Goal: Task Accomplishment & Management: Manage account settings

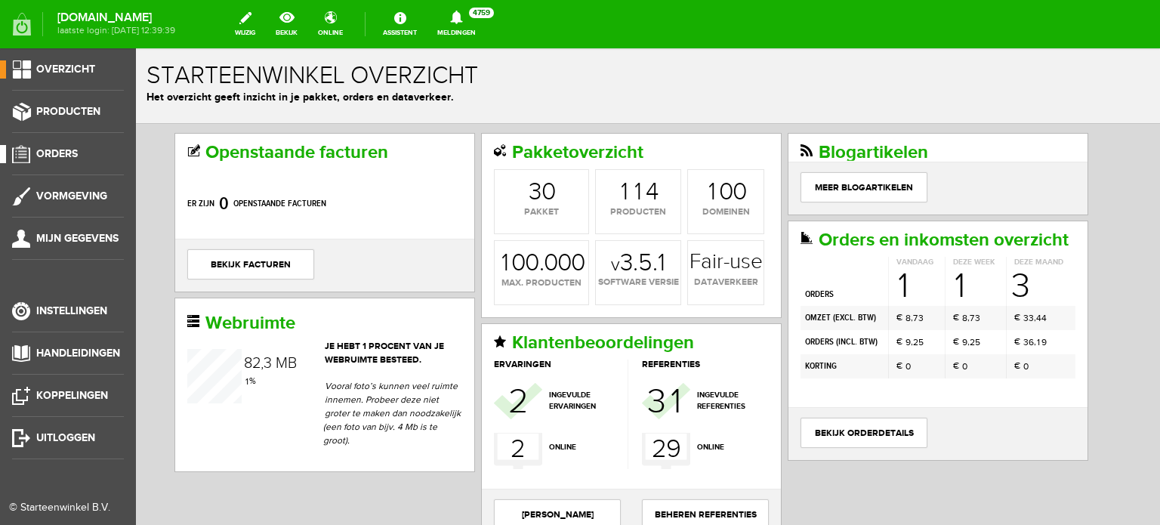
click at [50, 147] on span "Orders" at bounding box center [57, 153] width 42 height 13
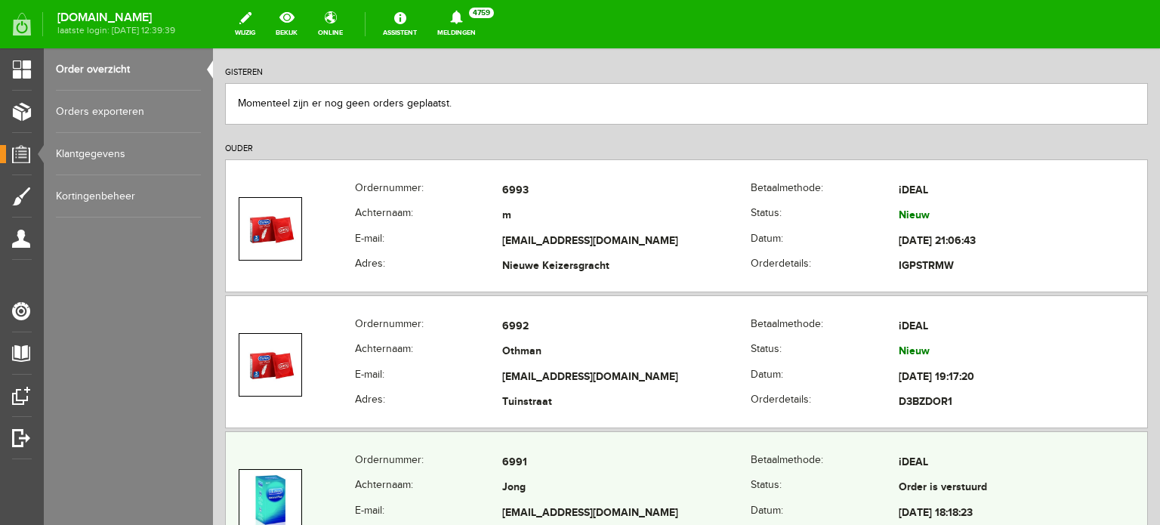
scroll to position [529, 0]
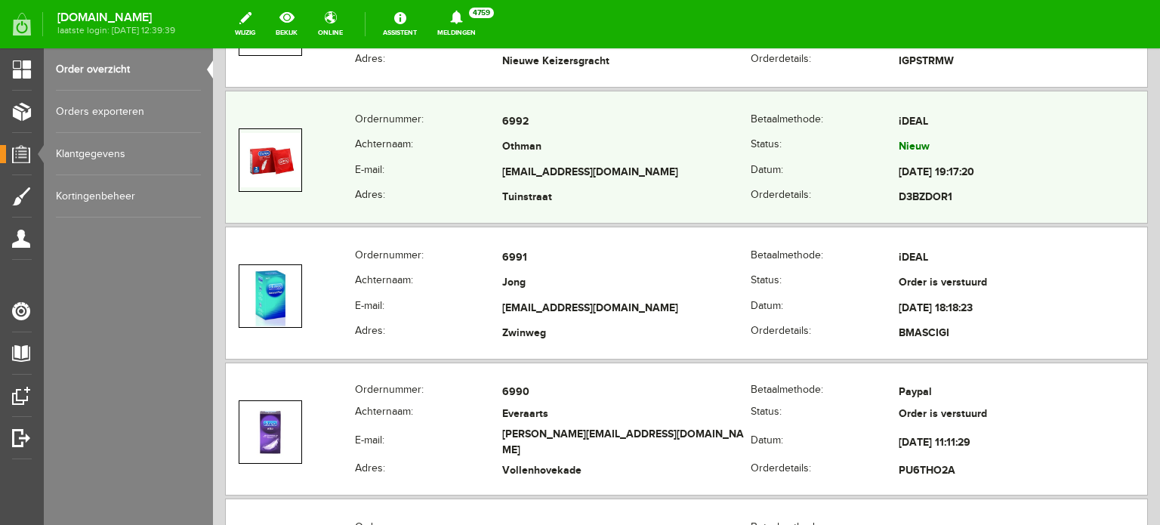
click at [555, 157] on td "Othman" at bounding box center [626, 148] width 248 height 26
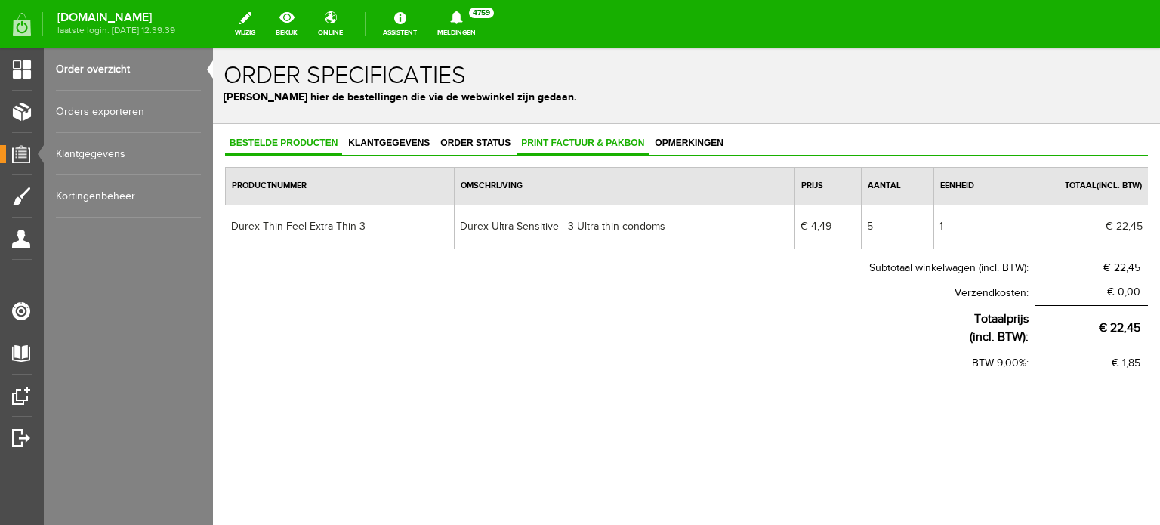
click at [559, 146] on span "Print factuur & pakbon" at bounding box center [583, 142] width 132 height 11
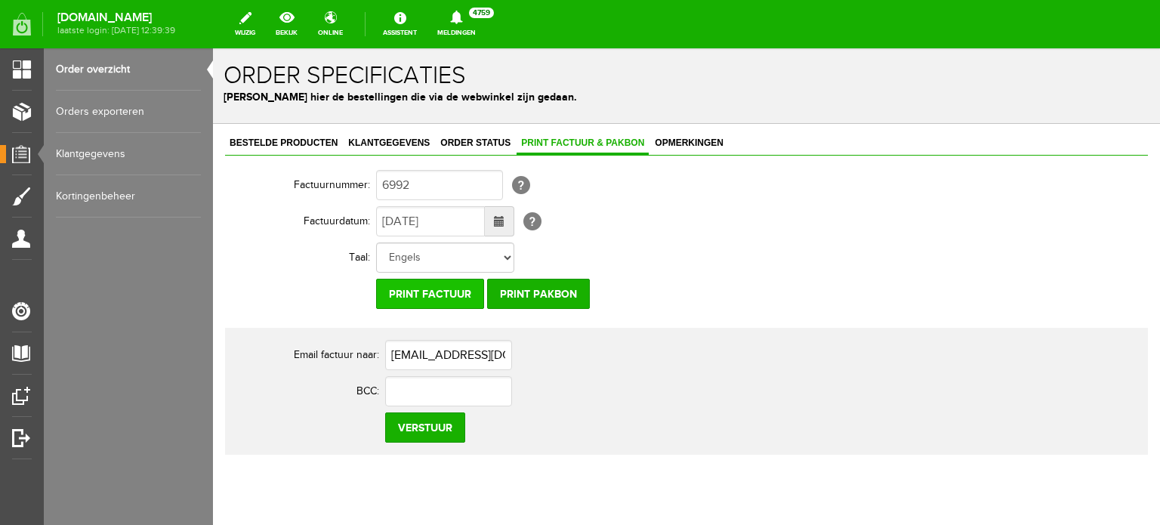
click at [447, 299] on input "Print factuur" at bounding box center [430, 294] width 108 height 30
click at [479, 147] on span "Order status" at bounding box center [475, 142] width 79 height 11
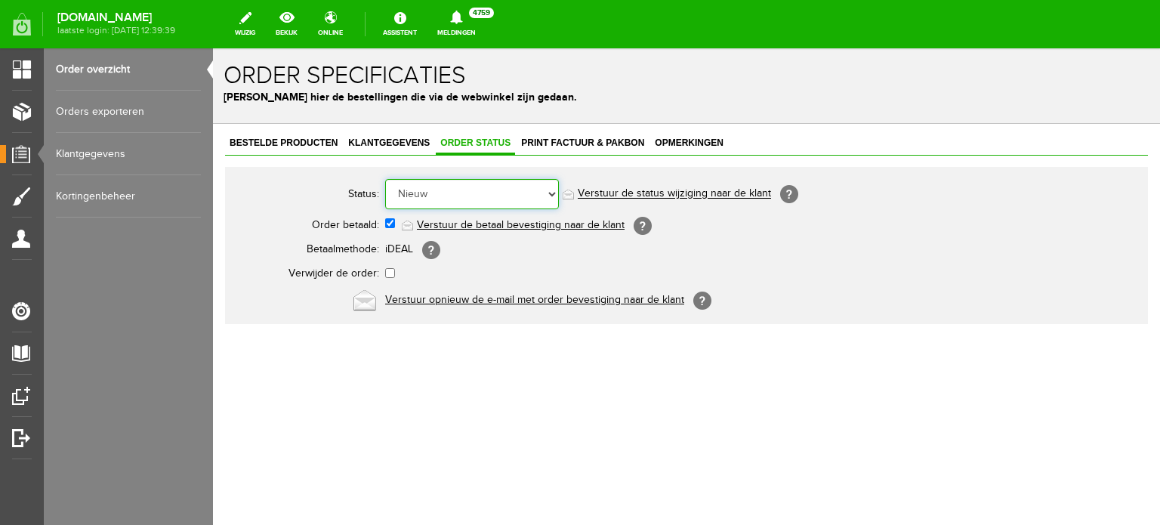
click at [491, 199] on select "Order niet afgerond Nieuw Order in behandeling Wacht op leverancier Wacht op be…" at bounding box center [472, 194] width 174 height 30
click at [385, 179] on select "Order niet afgerond Nieuw Order in behandeling Wacht op leverancier Wacht op be…" at bounding box center [472, 194] width 174 height 30
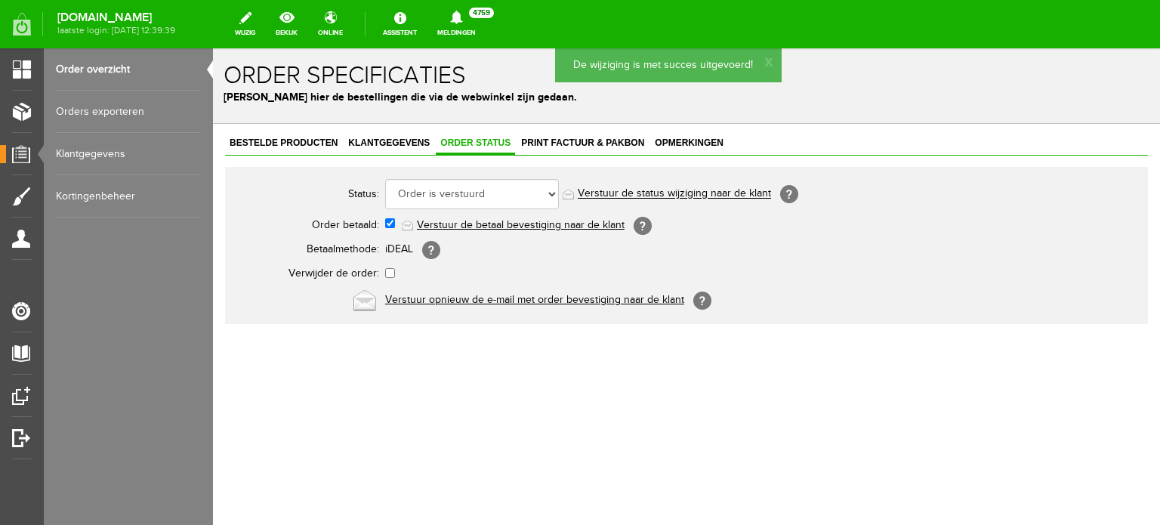
click at [623, 193] on link "Verstuur de status wijziging naar de klant" at bounding box center [674, 194] width 193 height 12
click at [542, 141] on span "Print factuur & pakbon" at bounding box center [583, 142] width 132 height 11
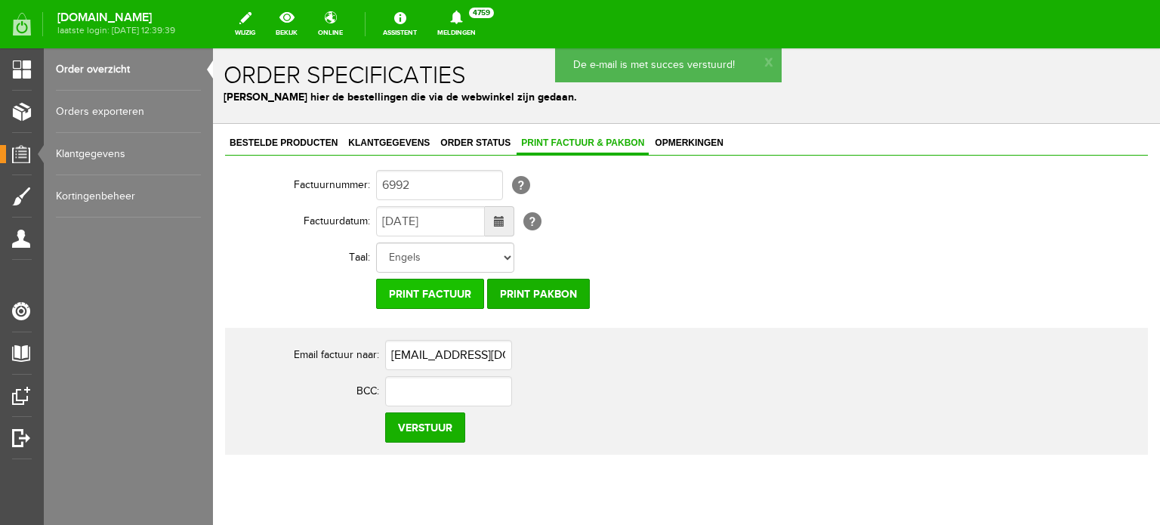
click at [441, 293] on input "Print factuur" at bounding box center [430, 294] width 108 height 30
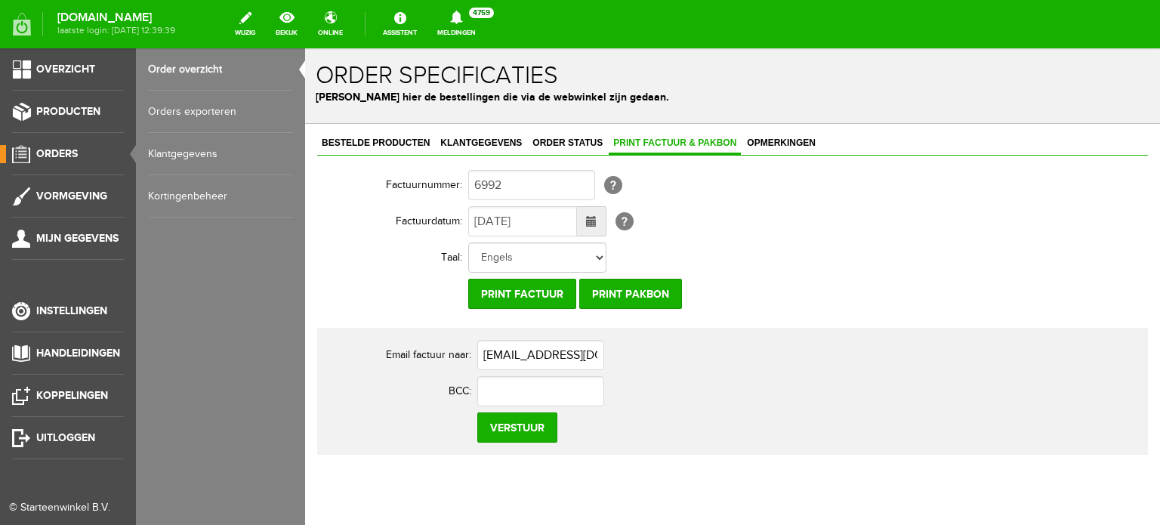
click at [200, 74] on link "Order overzicht" at bounding box center [220, 69] width 145 height 42
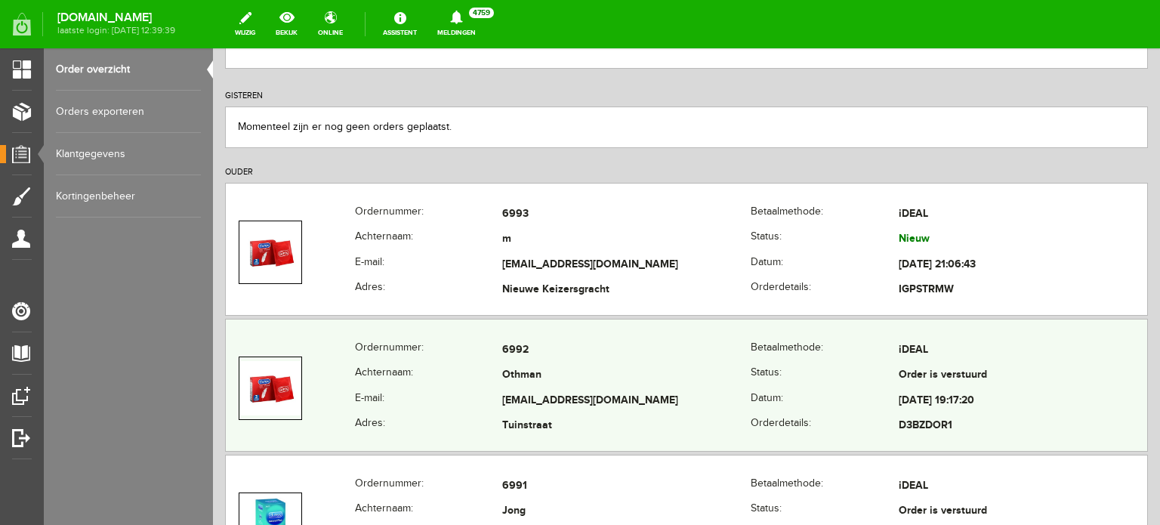
scroll to position [302, 0]
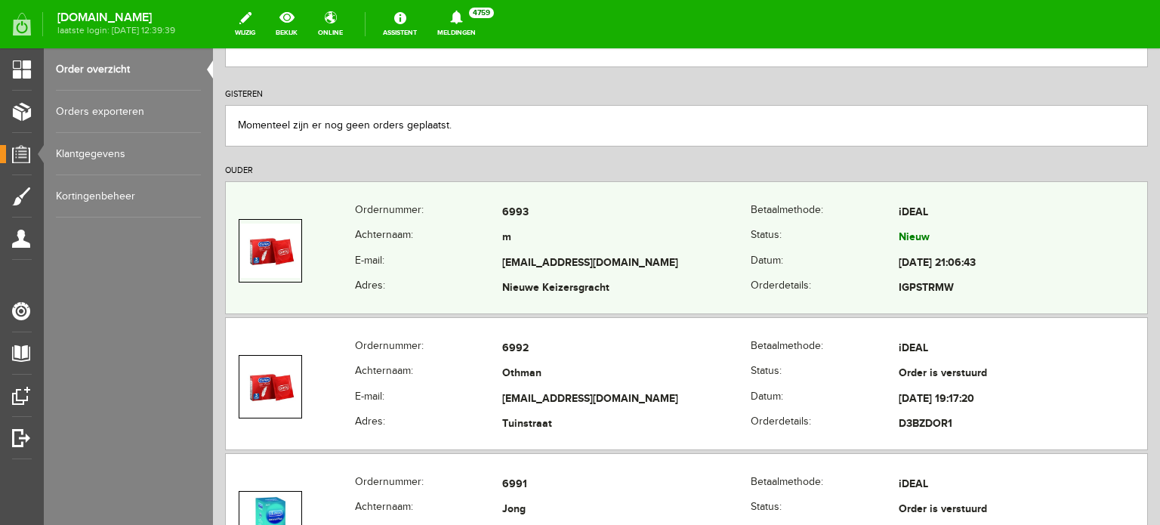
click at [526, 253] on td "[EMAIL_ADDRESS][DOMAIN_NAME]" at bounding box center [626, 264] width 248 height 26
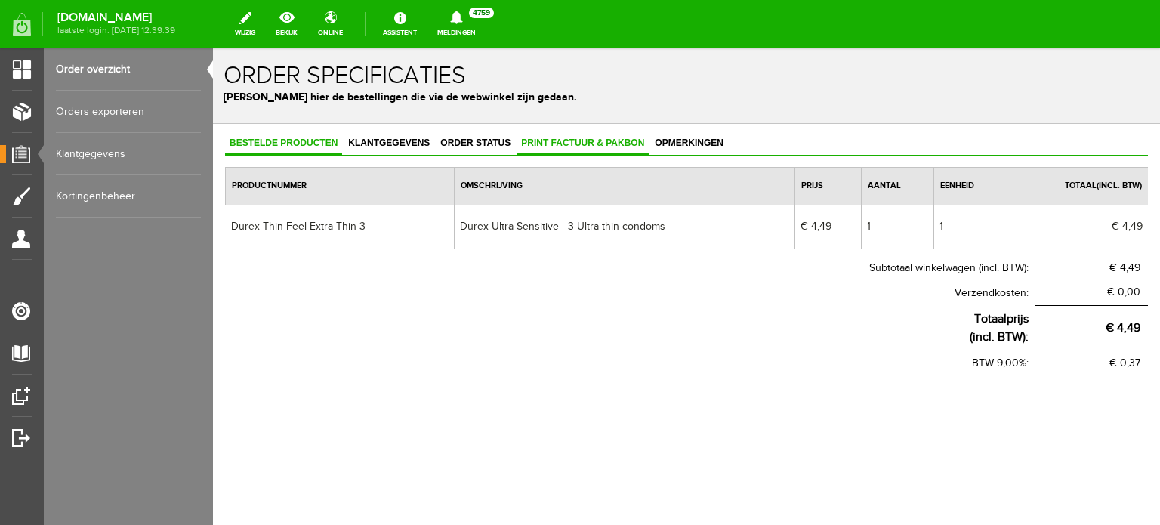
click at [560, 145] on span "Print factuur & pakbon" at bounding box center [583, 142] width 132 height 11
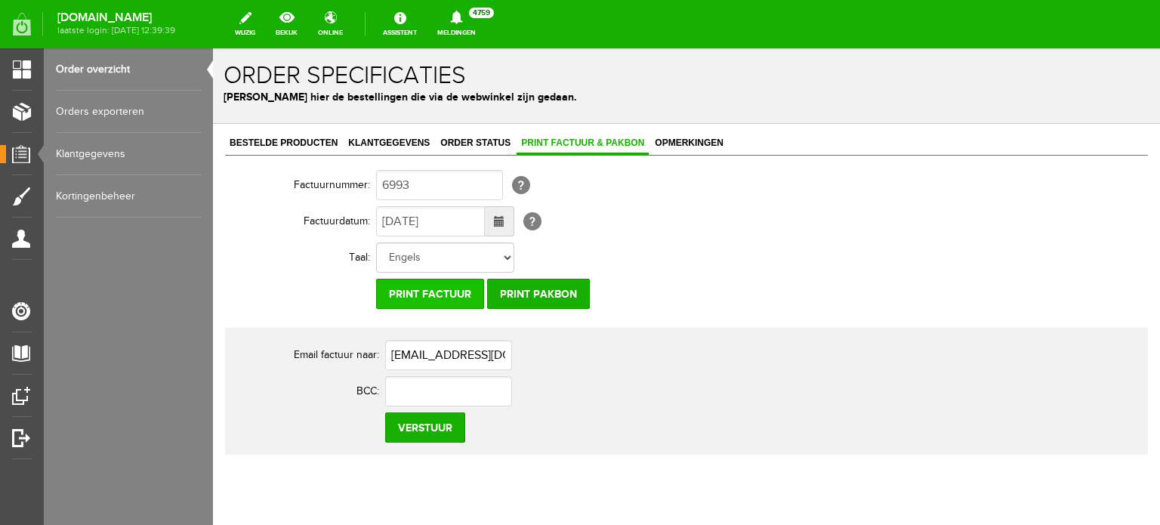
click at [456, 293] on input "Print factuur" at bounding box center [430, 294] width 108 height 30
click at [459, 147] on link "Order status" at bounding box center [475, 144] width 79 height 22
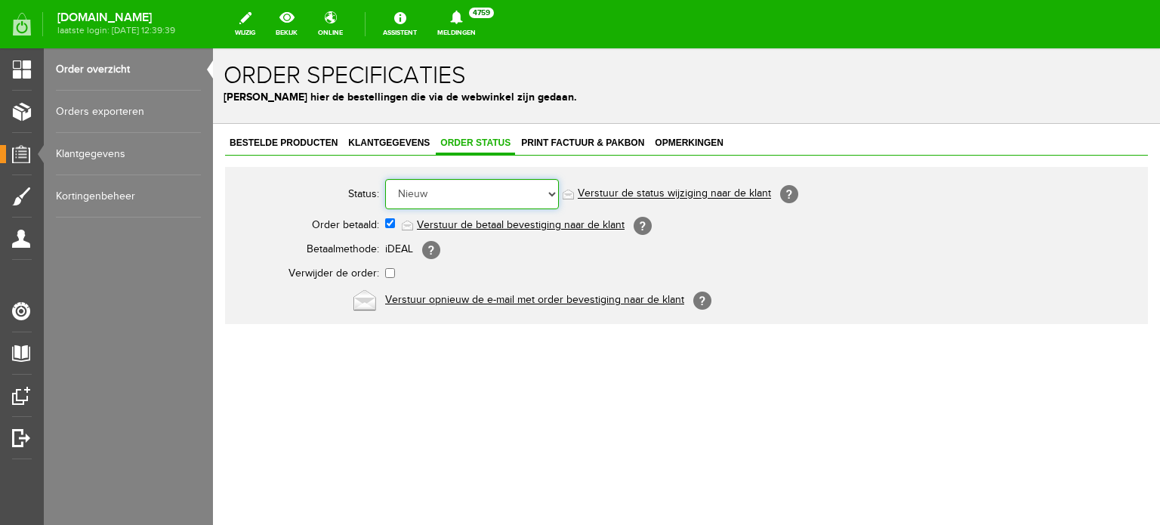
click at [463, 202] on select "Order niet afgerond Nieuw Order in behandeling Wacht op leverancier Wacht op be…" at bounding box center [472, 194] width 174 height 30
click at [385, 179] on select "Order niet afgerond Nieuw Order in behandeling Wacht op leverancier Wacht op be…" at bounding box center [472, 194] width 174 height 30
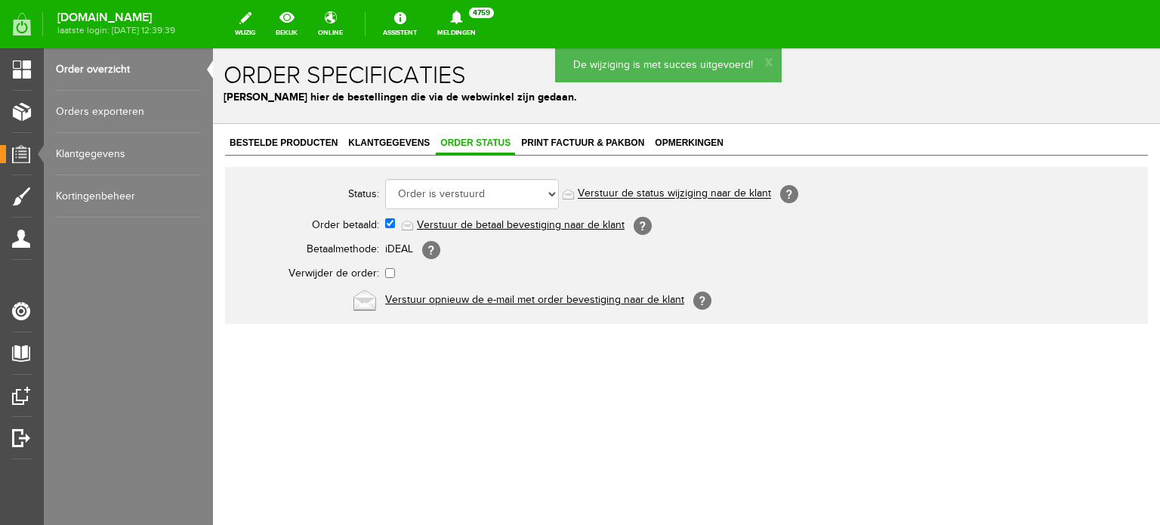
click at [659, 194] on link "Verstuur de status wijziging naar de klant" at bounding box center [674, 194] width 193 height 12
click at [140, 66] on link "Order overzicht" at bounding box center [128, 69] width 145 height 42
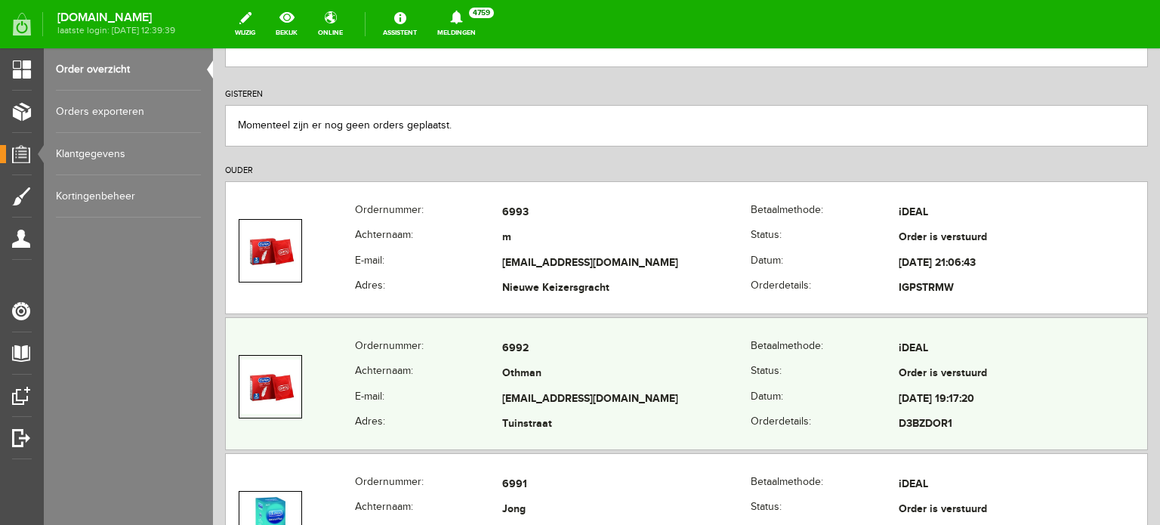
scroll to position [76, 0]
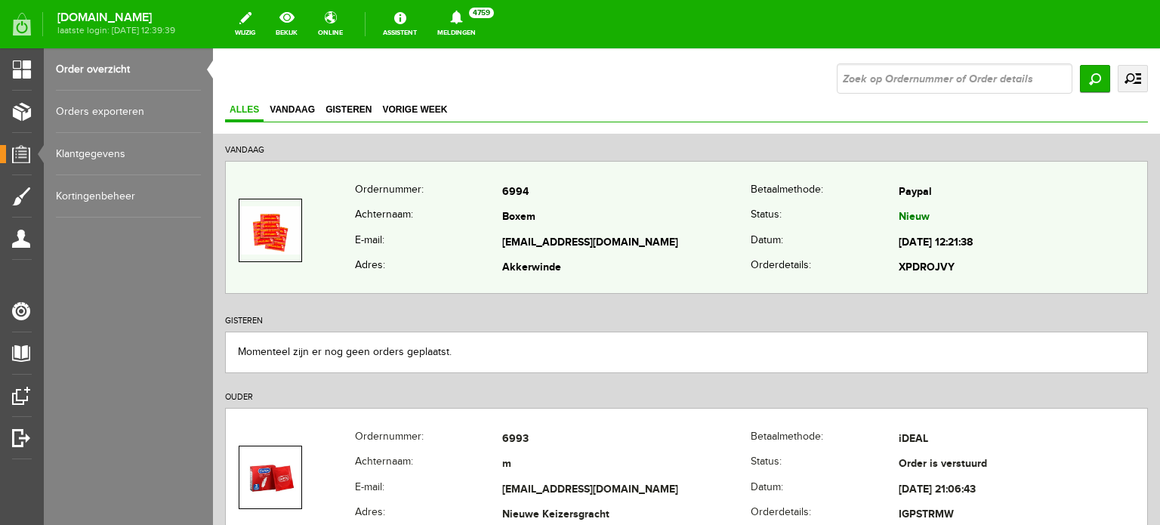
click at [526, 226] on td "Boxem" at bounding box center [626, 218] width 248 height 26
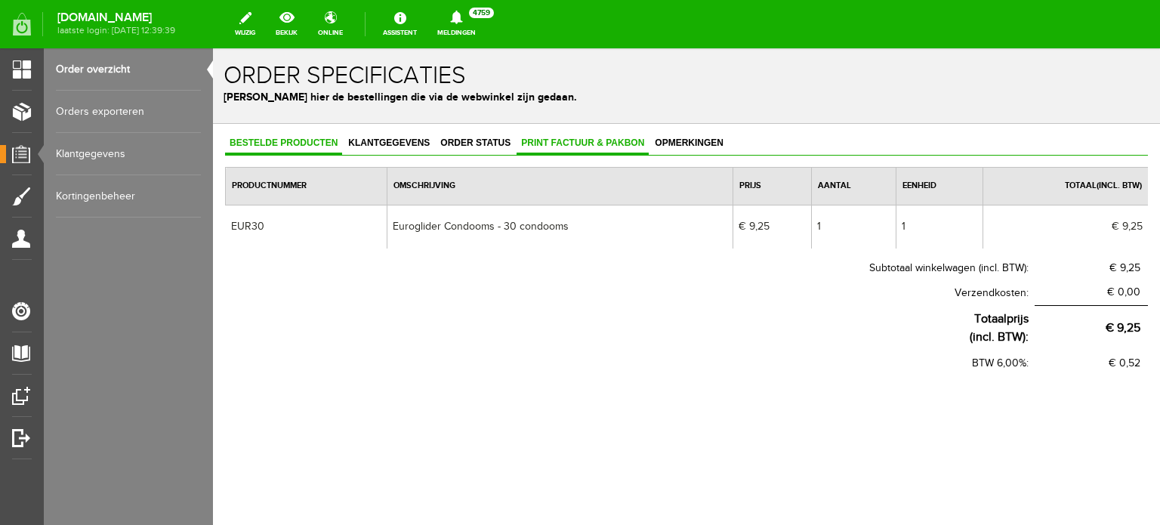
click at [568, 141] on span "Print factuur & pakbon" at bounding box center [583, 142] width 132 height 11
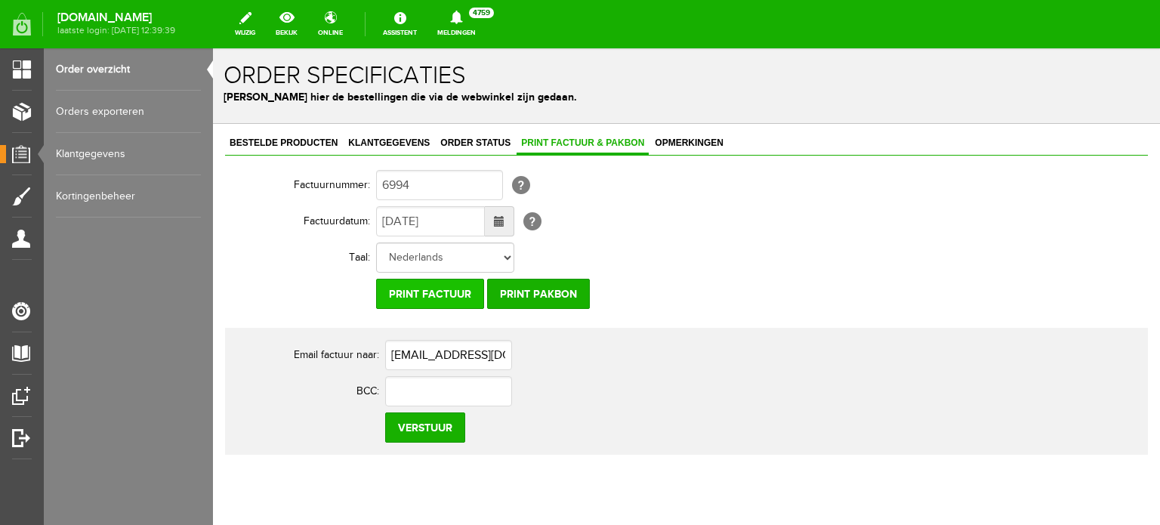
click at [435, 292] on input "Print factuur" at bounding box center [430, 294] width 108 height 30
click at [478, 135] on link "Order status" at bounding box center [475, 144] width 79 height 22
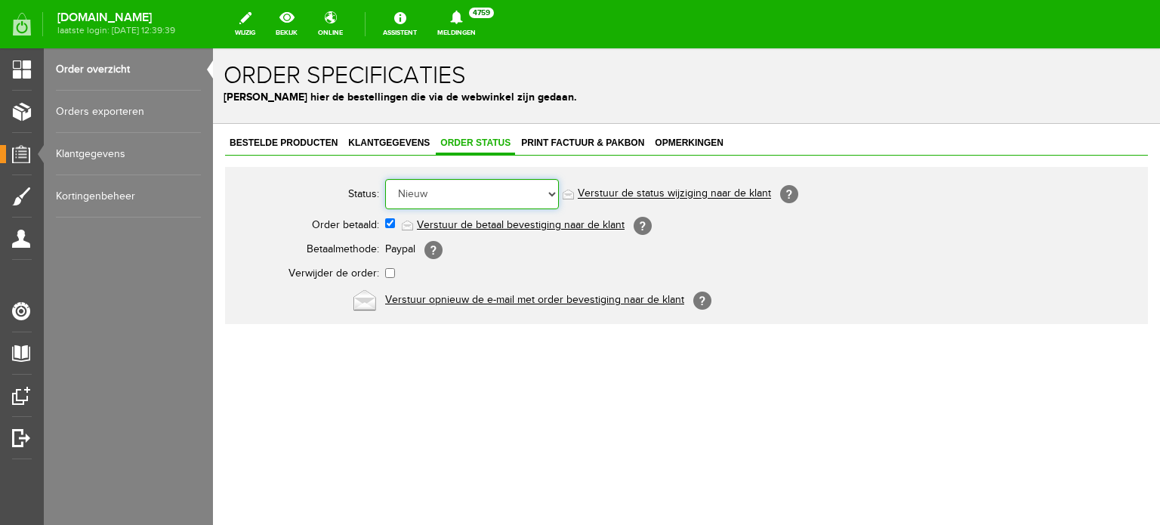
click at [475, 200] on select "Order niet afgerond Nieuw Order in behandeling Wacht op leverancier Wacht op be…" at bounding box center [472, 194] width 174 height 30
select select "5"
click at [385, 179] on select "Order niet afgerond Nieuw Order in behandeling Wacht op leverancier Wacht op be…" at bounding box center [472, 194] width 174 height 30
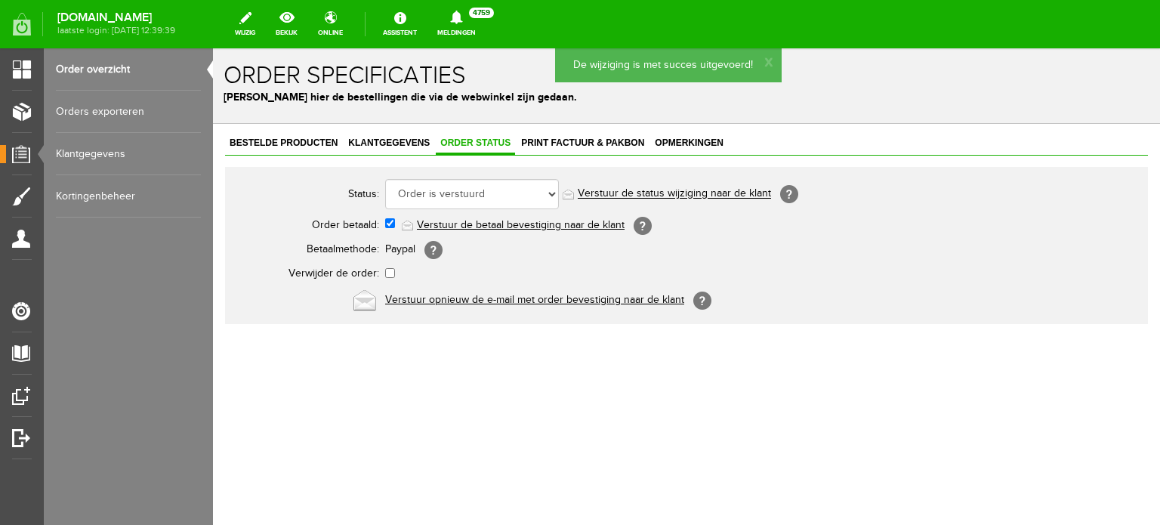
click at [666, 195] on link "Verstuur de status wijziging naar de klant" at bounding box center [674, 194] width 193 height 12
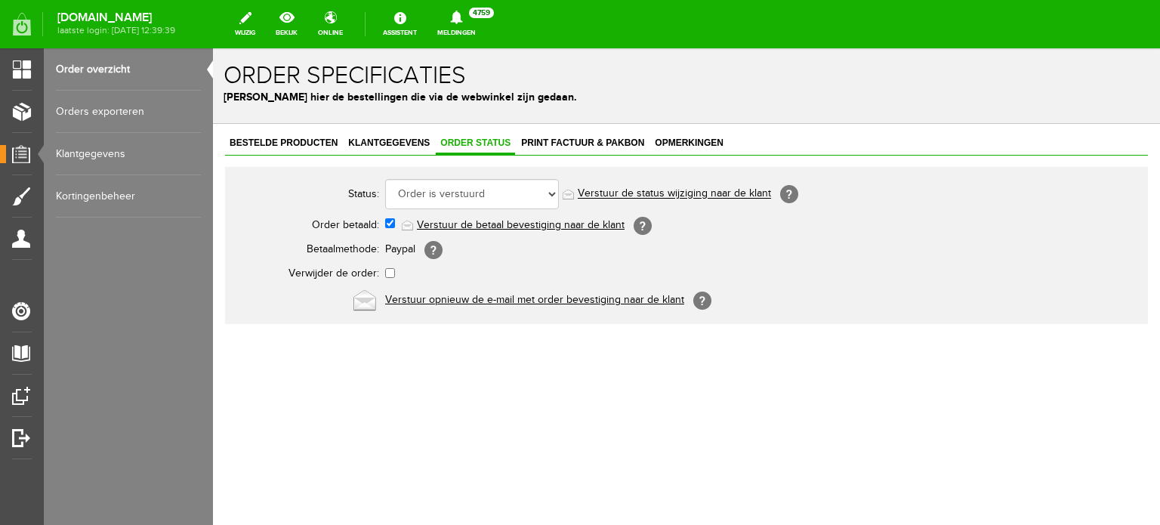
click at [93, 73] on link "Order overzicht" at bounding box center [128, 69] width 145 height 42
